Goal: Transaction & Acquisition: Subscribe to service/newsletter

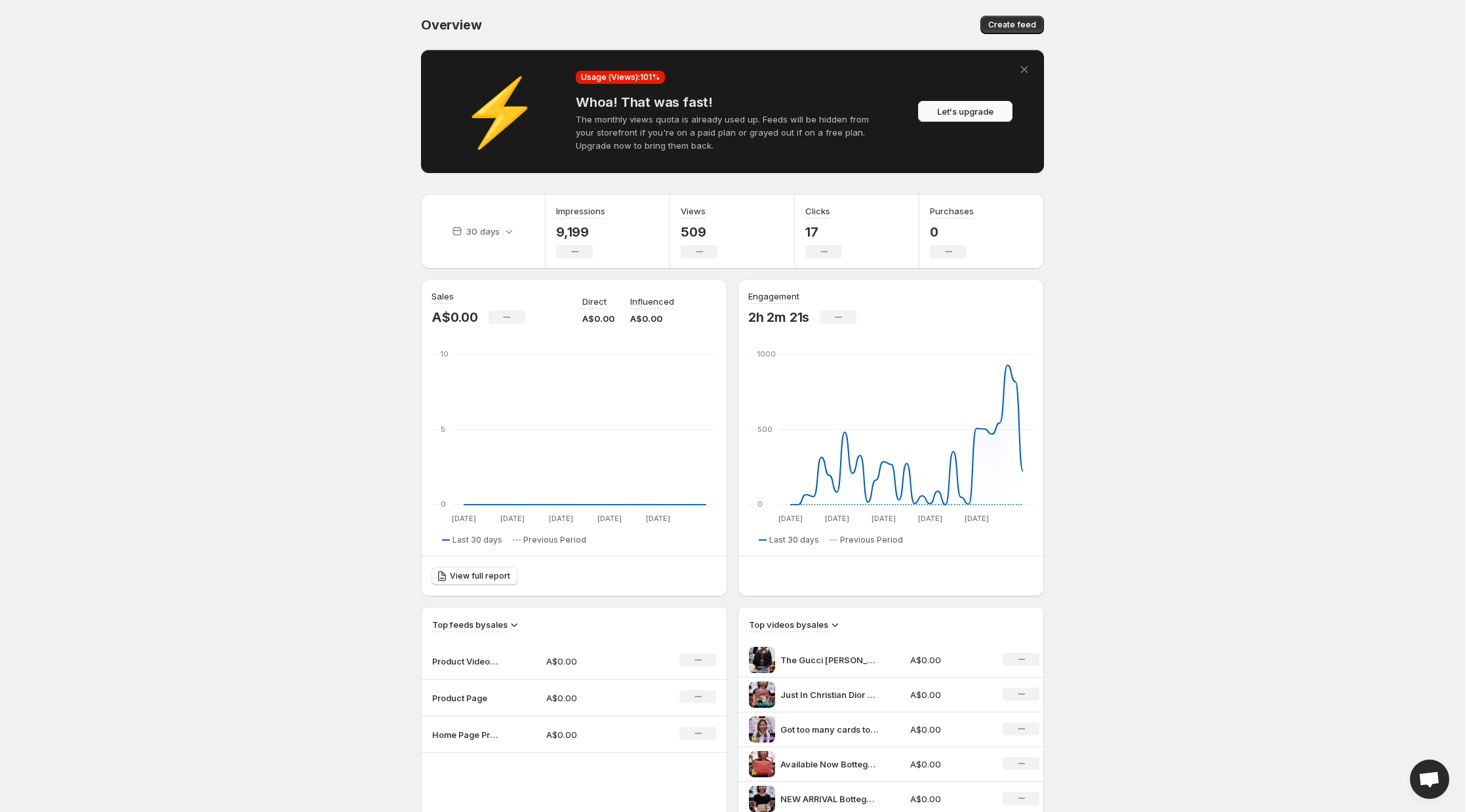
click at [959, 113] on span "Let's upgrade" at bounding box center [965, 112] width 57 height 13
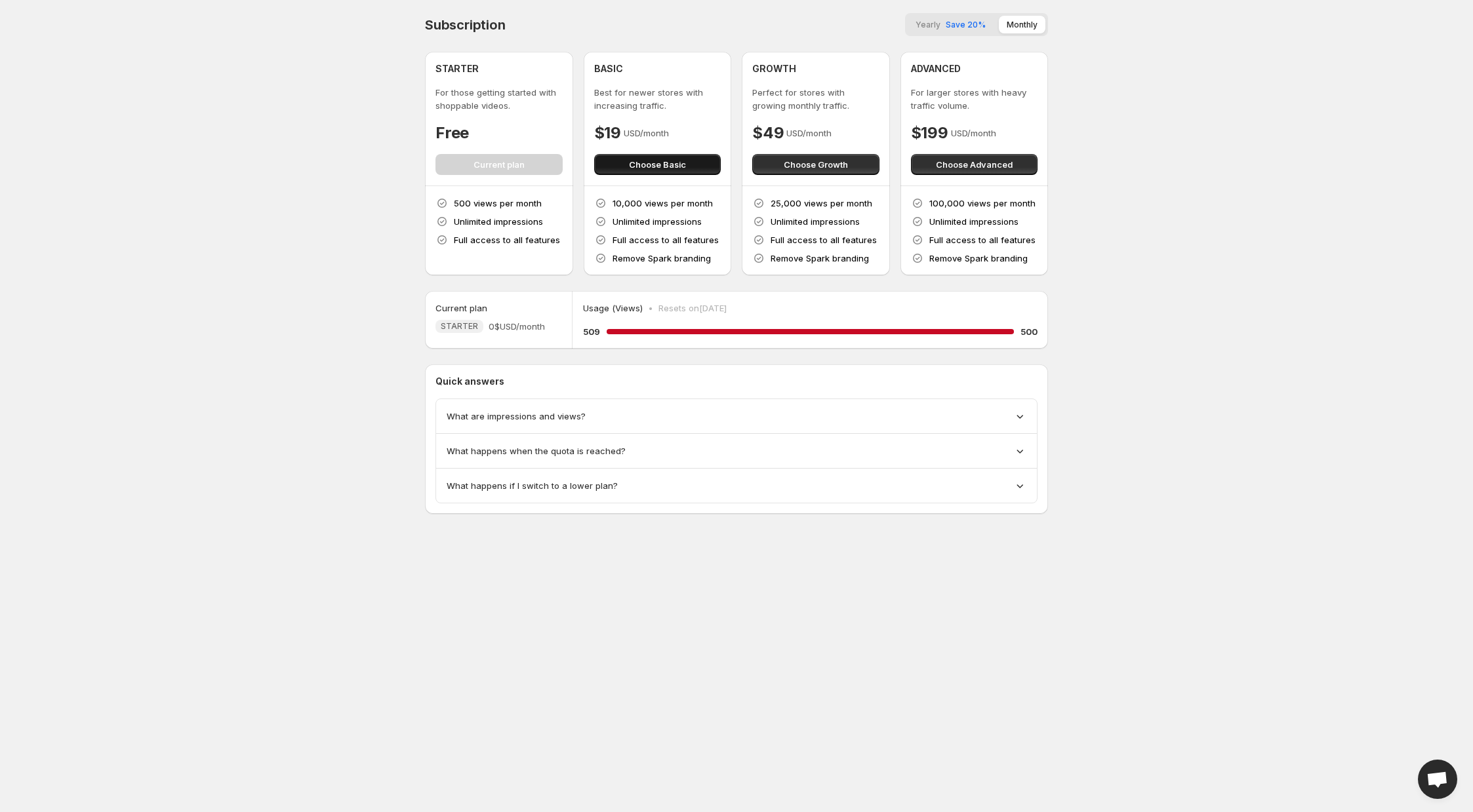
click at [684, 161] on span "Choose Basic" at bounding box center [657, 164] width 57 height 13
